Goal: Navigation & Orientation: Find specific page/section

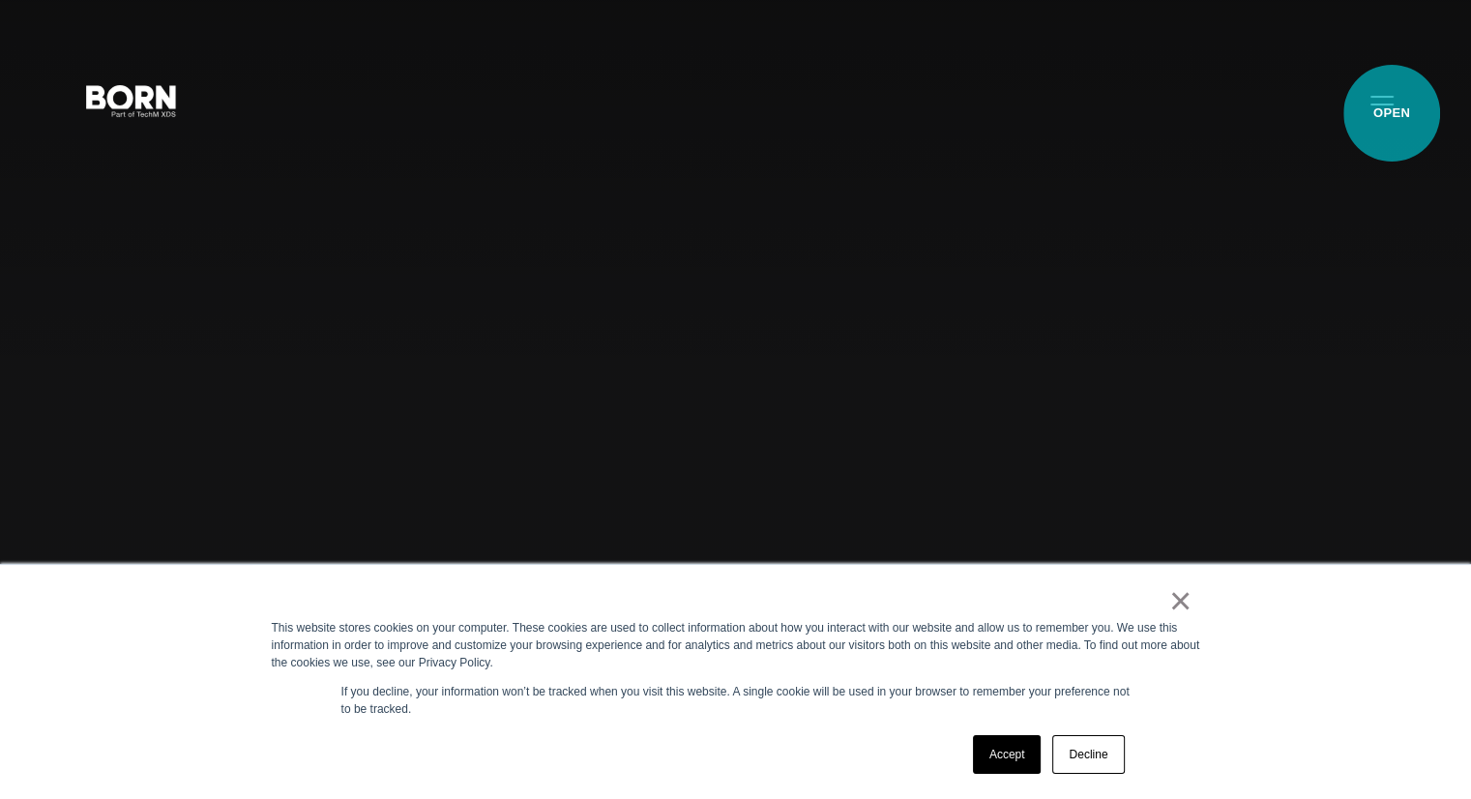
click at [1392, 113] on button "Primary Menu" at bounding box center [1382, 99] width 46 height 41
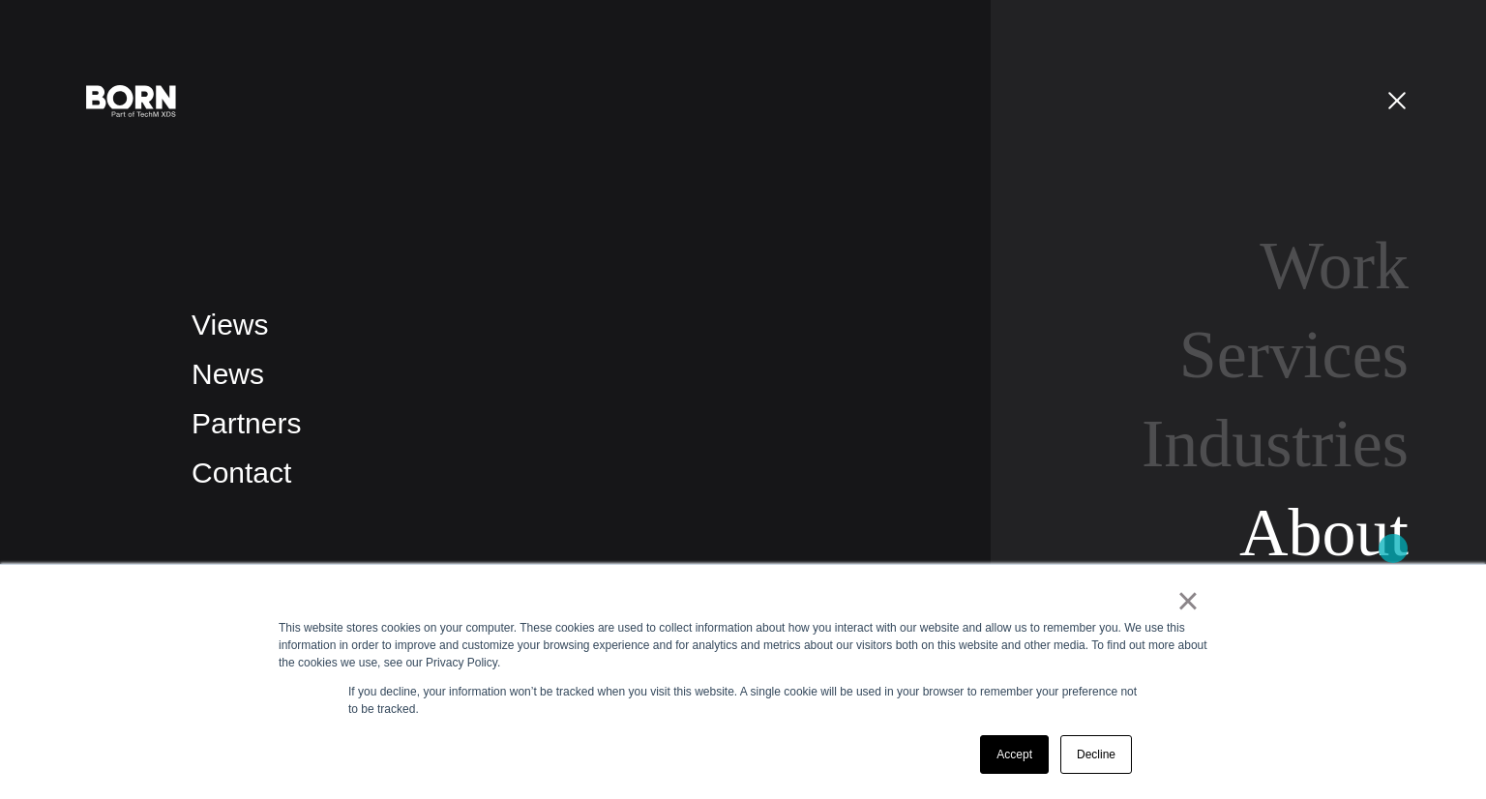
click at [1393, 548] on link "About" at bounding box center [1323, 532] width 169 height 74
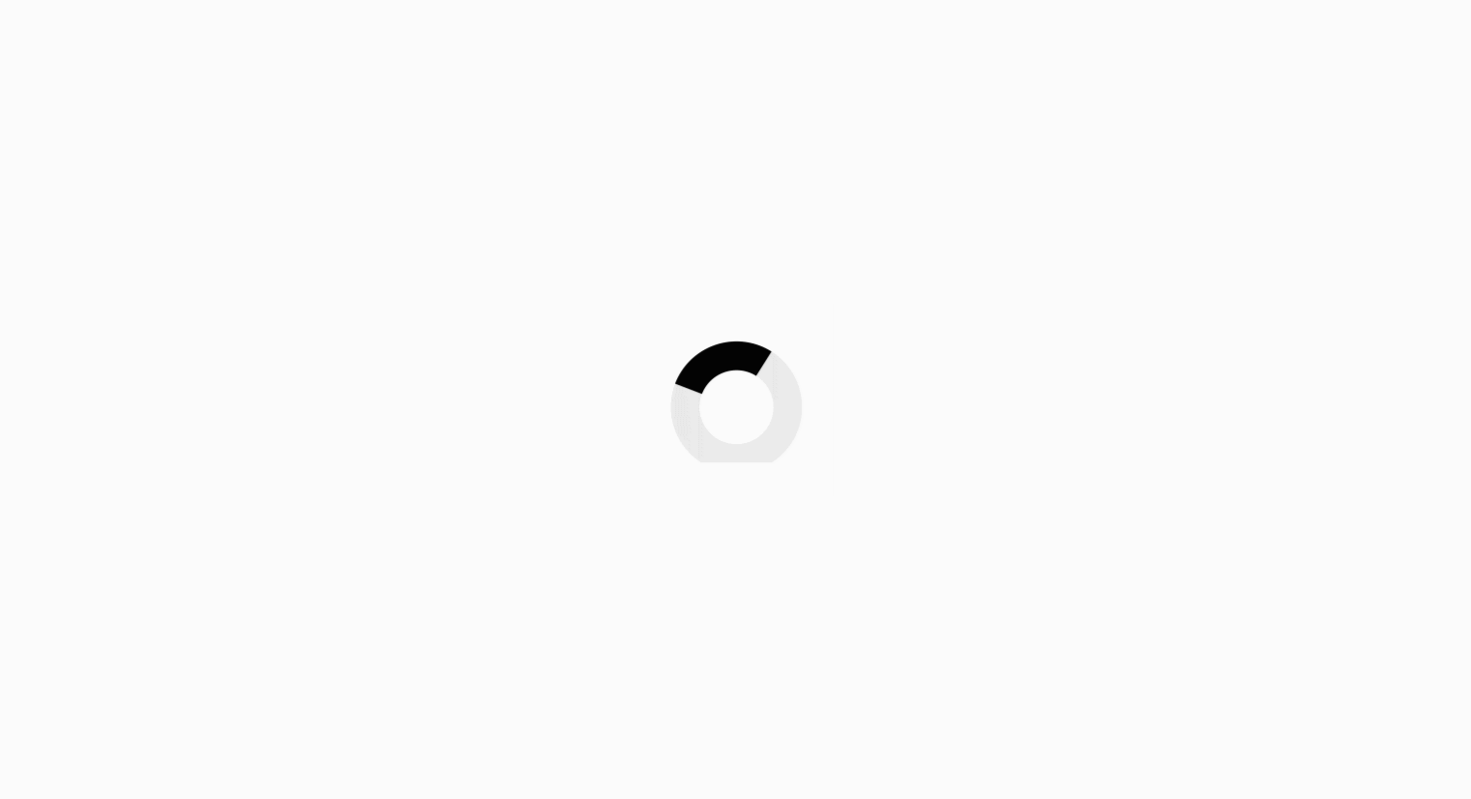
scroll to position [97, 0]
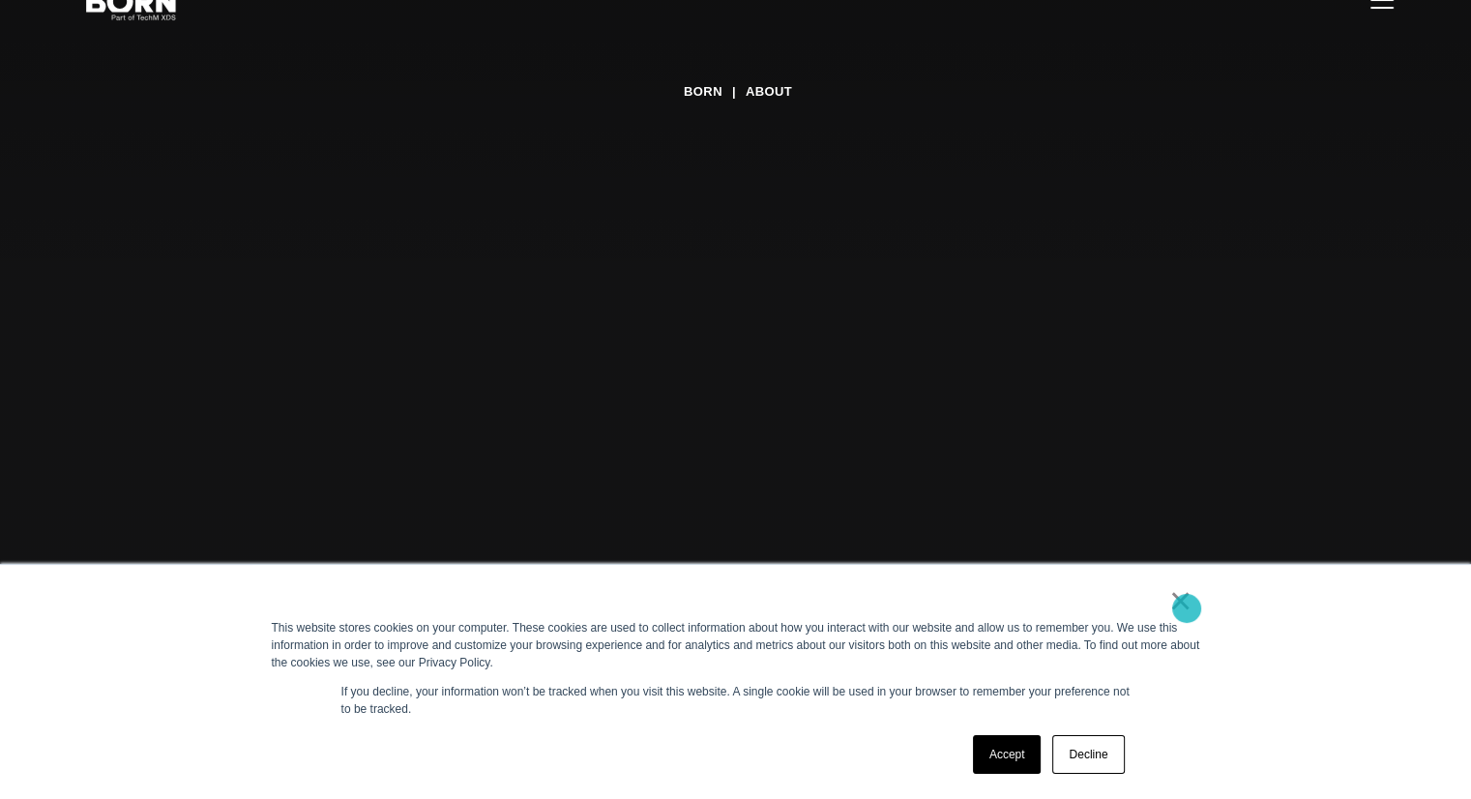
click at [1186, 608] on link "×" at bounding box center [1180, 600] width 23 height 17
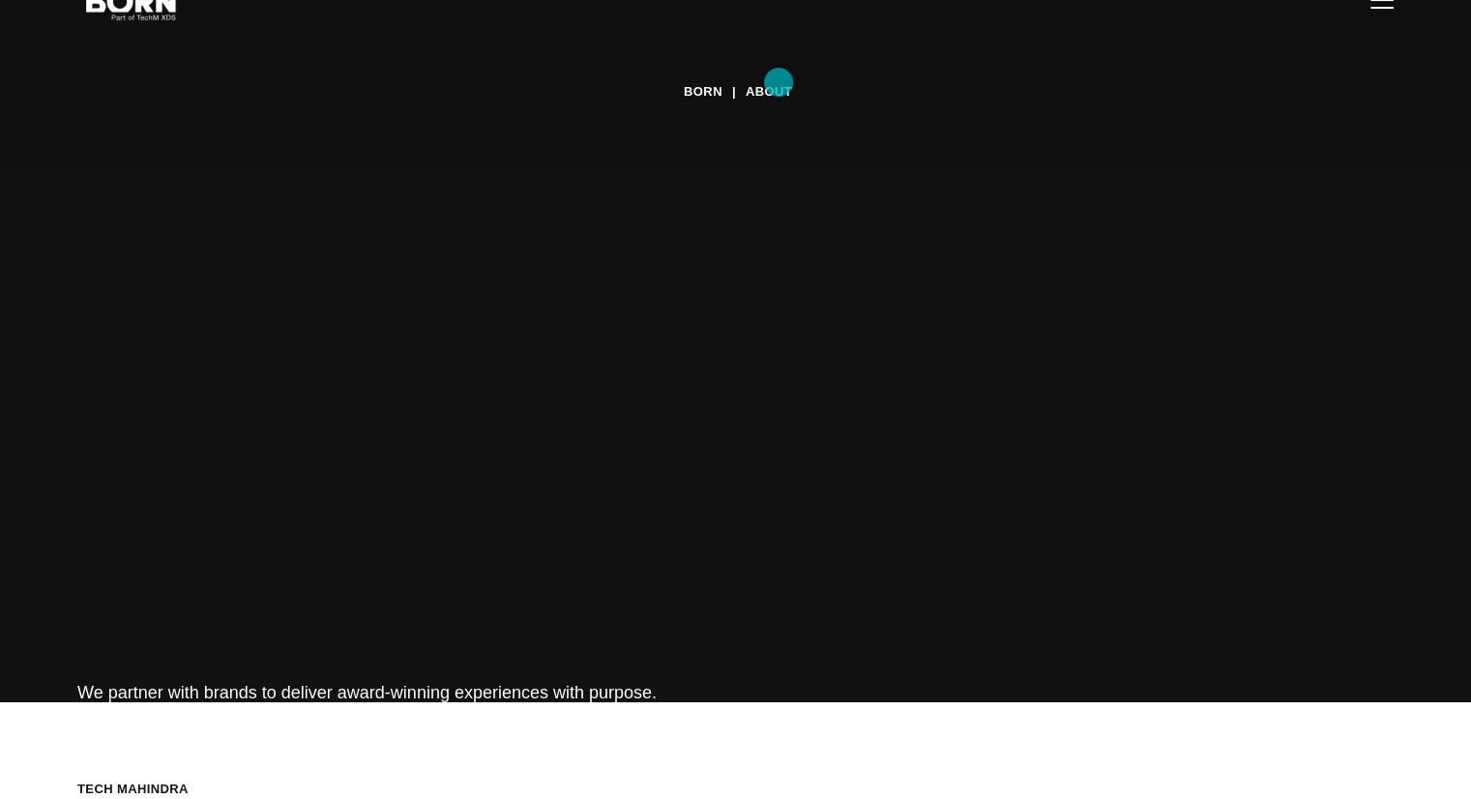
click at [779, 82] on link "About" at bounding box center [769, 91] width 46 height 29
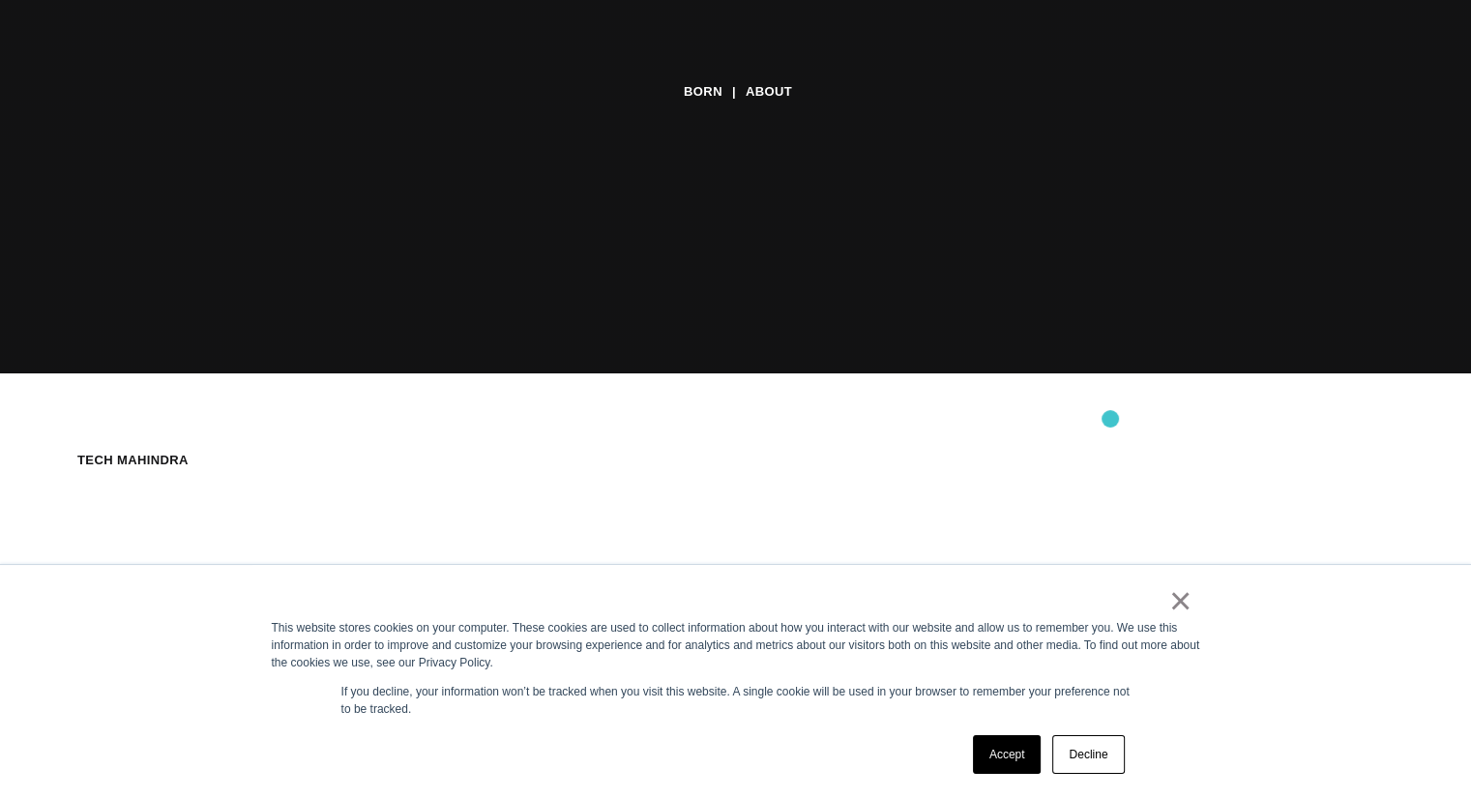
scroll to position [484, 0]
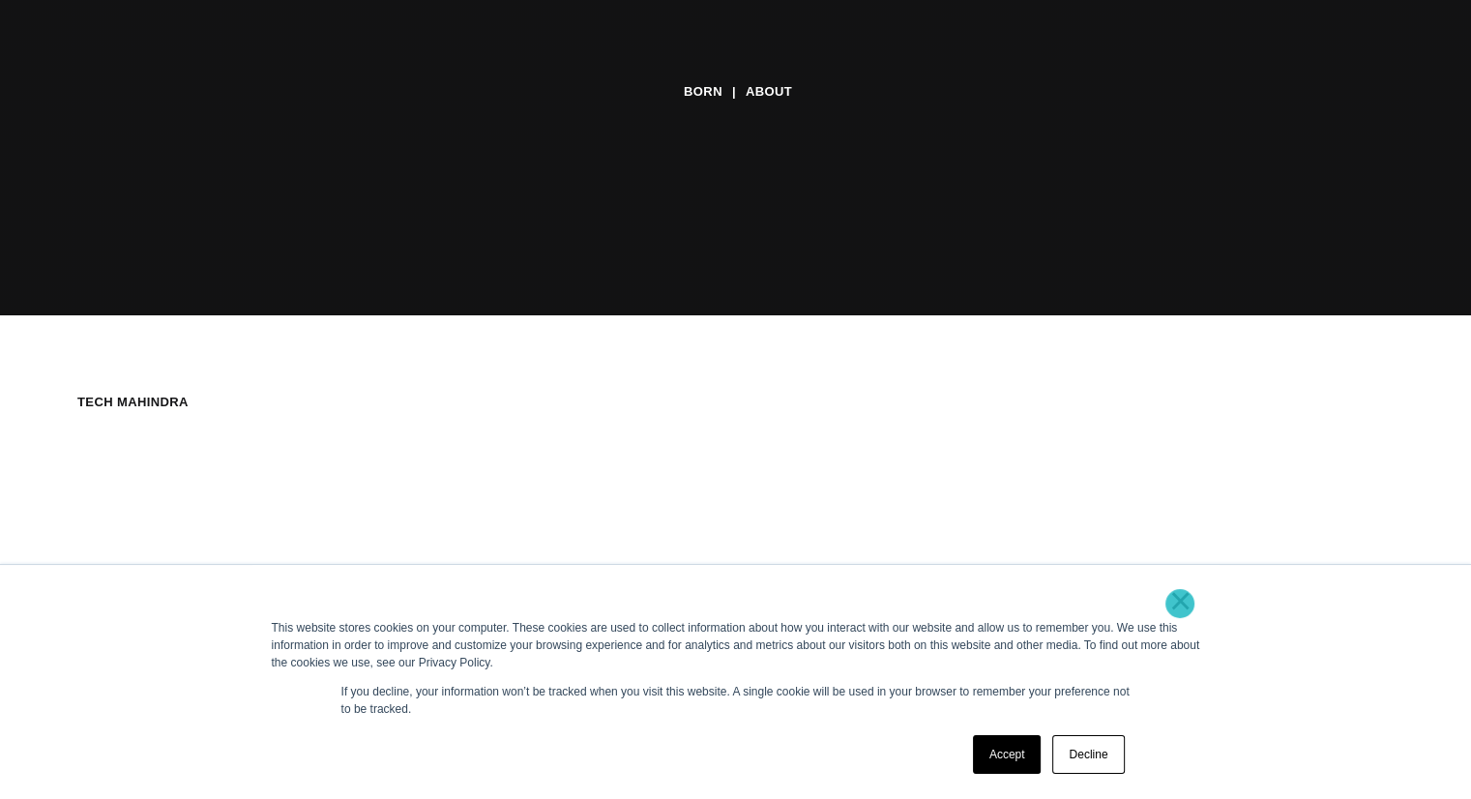
click at [1180, 604] on link "×" at bounding box center [1180, 600] width 23 height 17
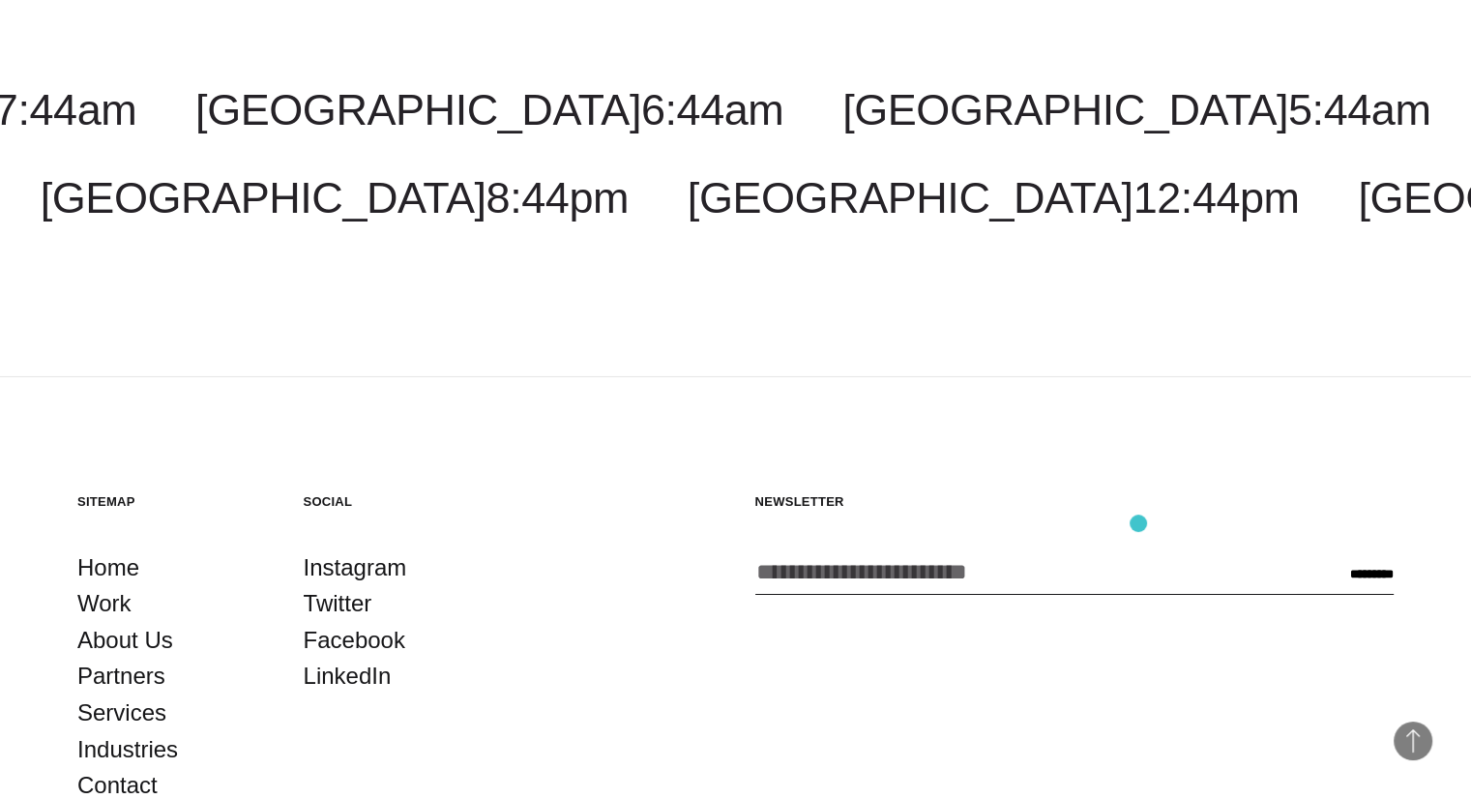
scroll to position [6905, 0]
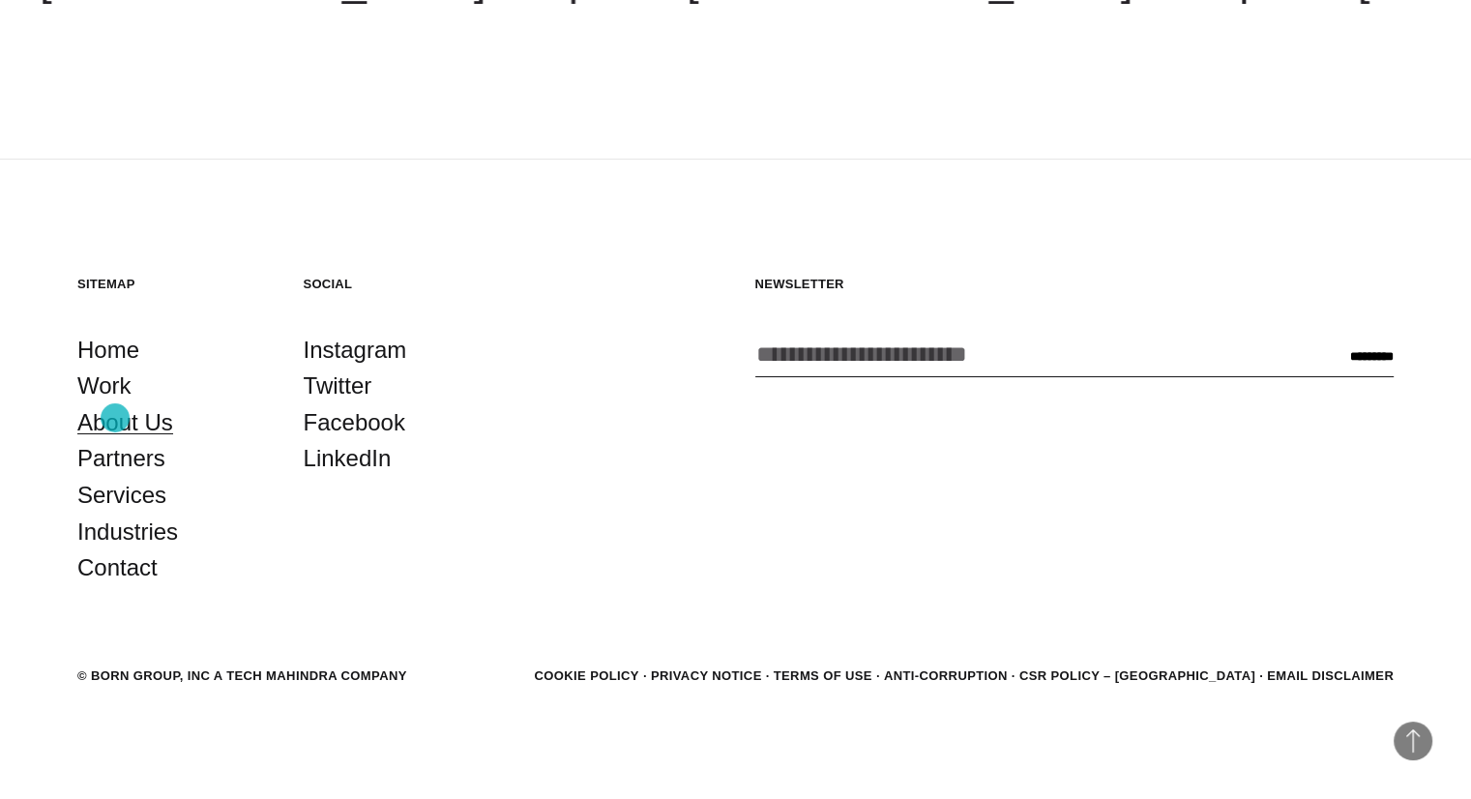
click at [115, 418] on link "About Us" at bounding box center [125, 422] width 96 height 37
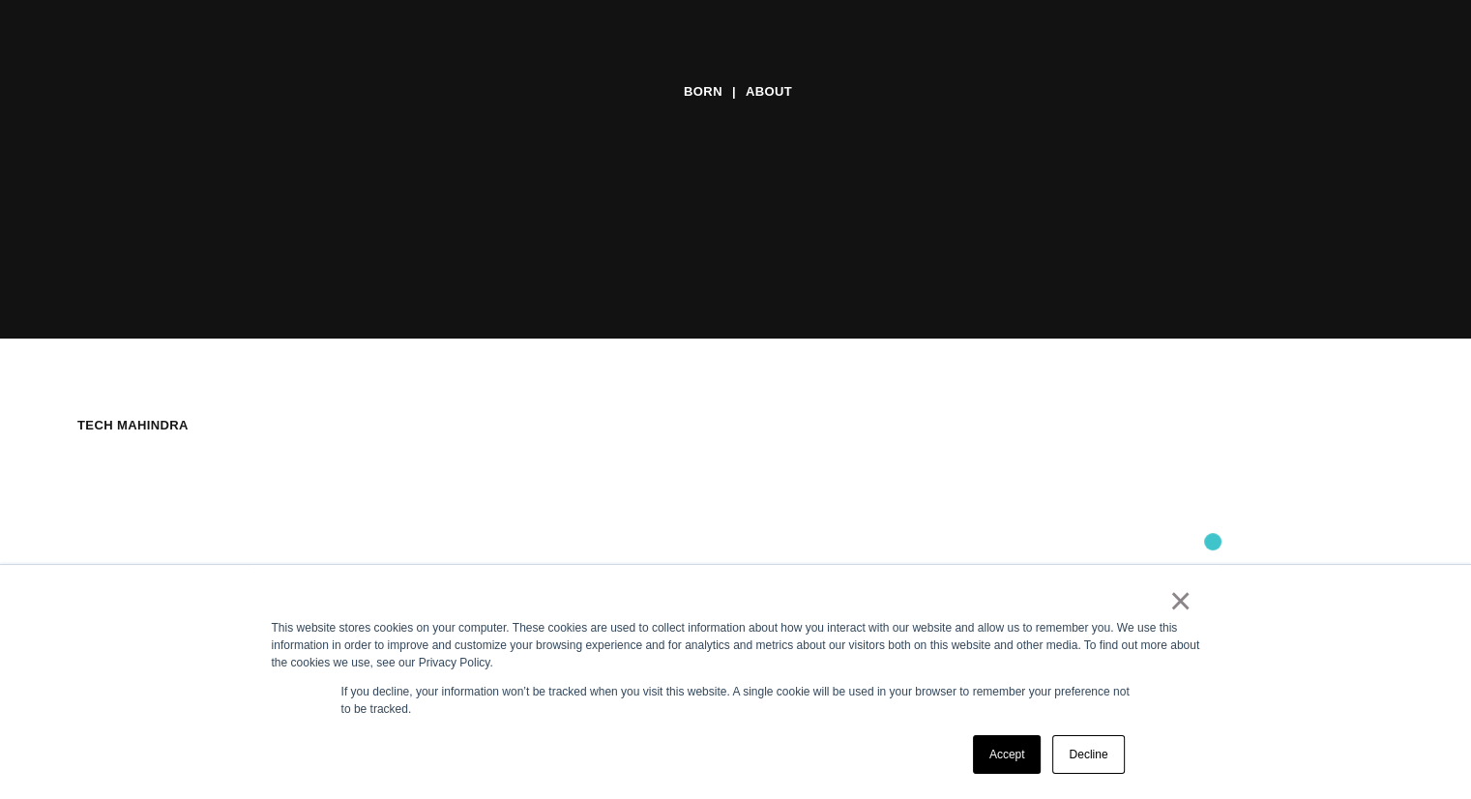
scroll to position [484, 0]
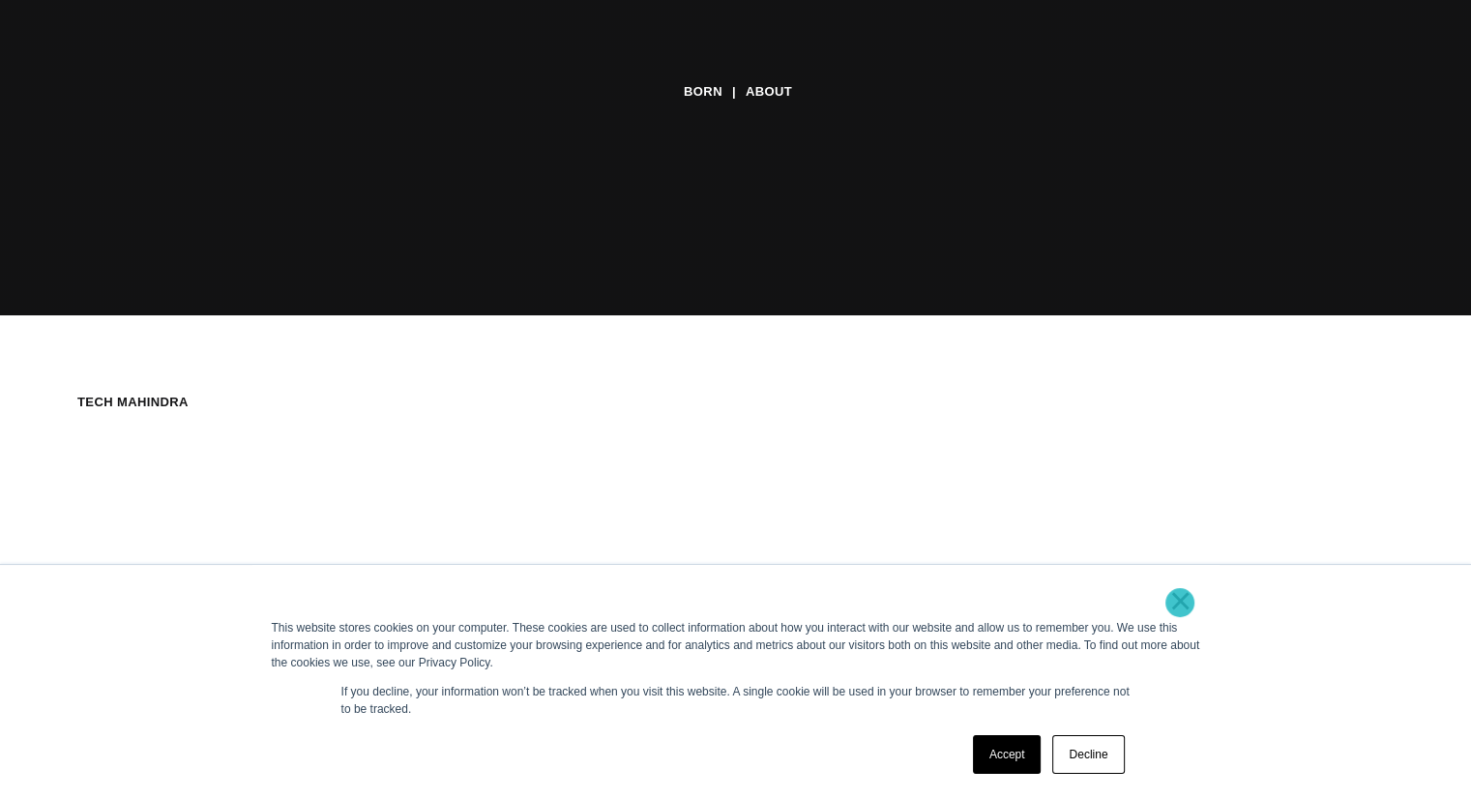
click at [1180, 603] on link "×" at bounding box center [1180, 600] width 23 height 17
